Goal: Find specific page/section: Find specific page/section

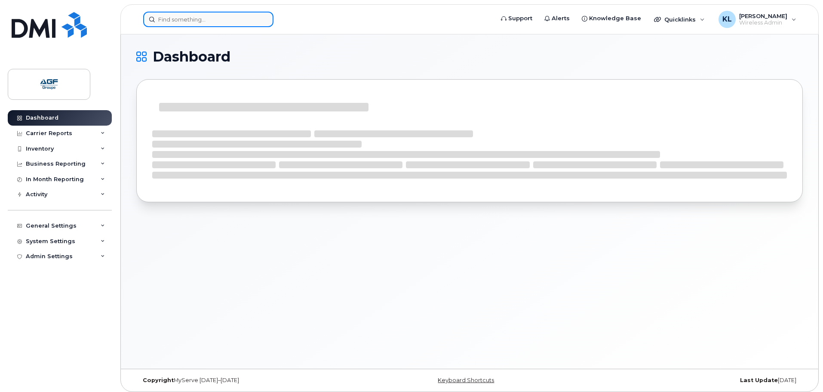
click at [214, 22] on input at bounding box center [208, 19] width 130 height 15
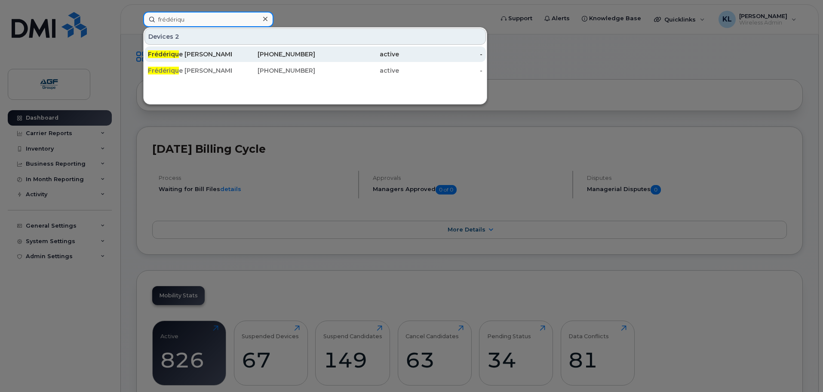
type input "frédériqu"
click at [300, 58] on div "[PHONE_NUMBER]" at bounding box center [274, 54] width 84 height 9
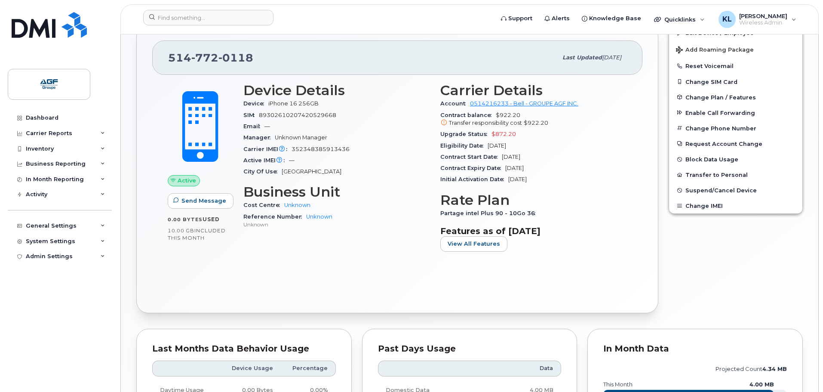
scroll to position [301, 0]
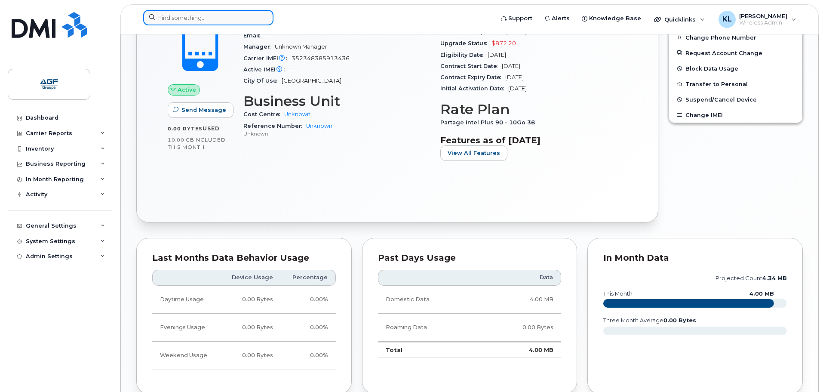
click at [225, 15] on input at bounding box center [208, 17] width 130 height 15
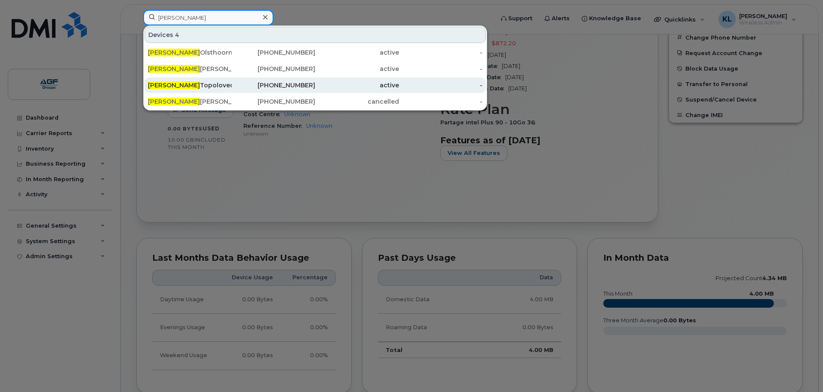
type input "jason"
click at [192, 84] on div "Jason Topolovec" at bounding box center [190, 85] width 84 height 9
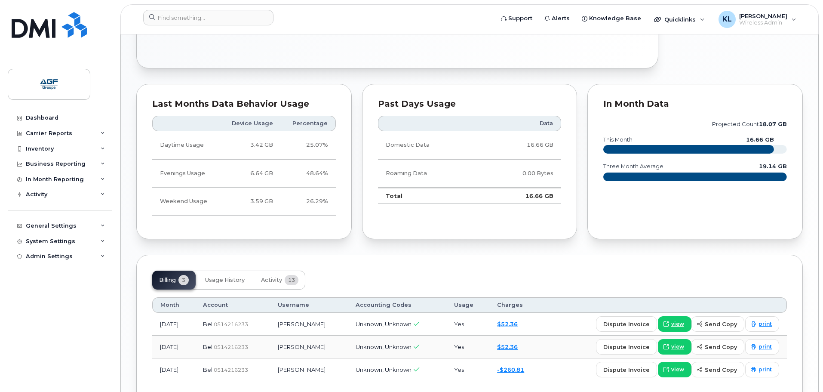
scroll to position [489, 0]
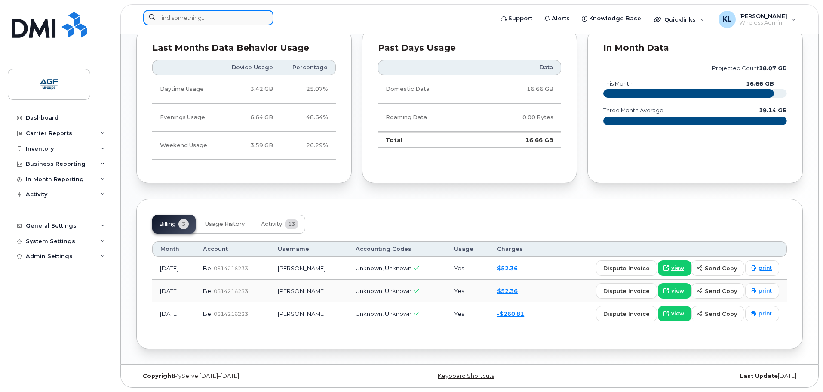
click at [261, 15] on div at bounding box center [208, 17] width 130 height 15
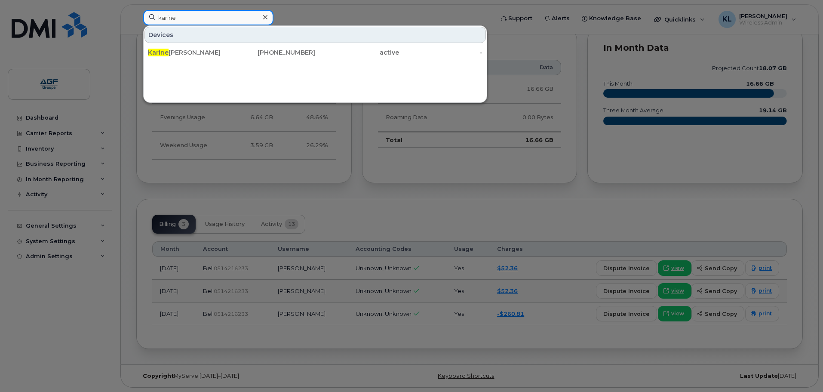
type input "karine"
click at [231, 56] on div "Karine Lavallée" at bounding box center [190, 52] width 84 height 9
